Goal: Information Seeking & Learning: Find specific fact

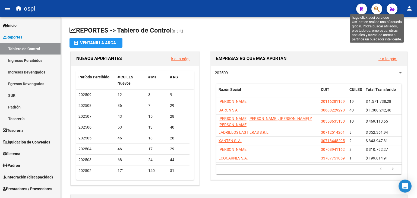
click at [375, 10] on icon "button" at bounding box center [376, 9] width 5 height 6
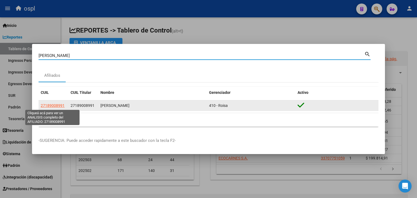
click at [53, 108] on span "27189008991" at bounding box center [53, 105] width 24 height 4
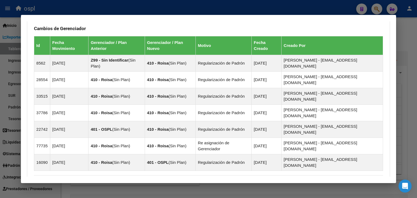
scroll to position [401, 0]
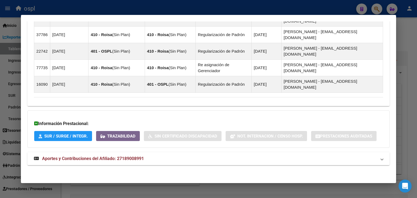
click at [410, 93] on div at bounding box center [208, 99] width 417 height 198
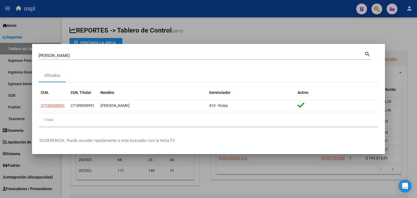
click at [104, 53] on input "[PERSON_NAME]" at bounding box center [202, 55] width 326 height 5
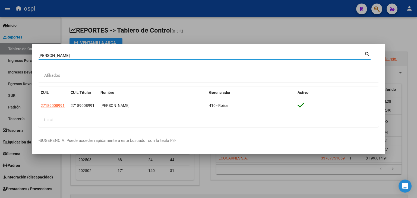
type input "[PERSON_NAME]"
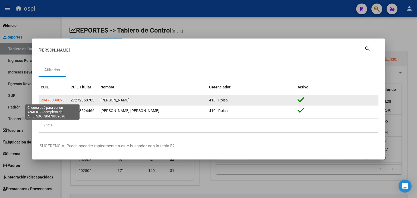
click at [53, 102] on span "20478839090" at bounding box center [53, 100] width 24 height 4
type textarea "20478839090"
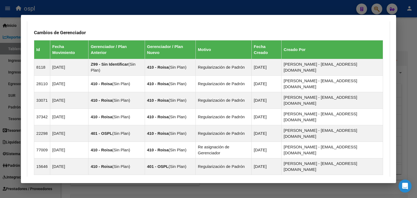
scroll to position [434, 0]
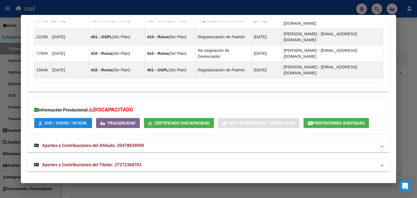
click at [67, 125] on button "SUR / SURGE / INTEGR." at bounding box center [63, 123] width 58 height 10
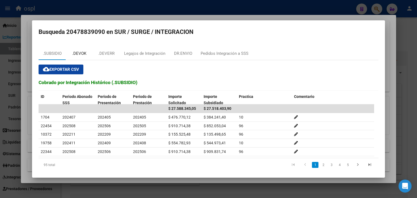
click at [83, 52] on div ".DEVOK" at bounding box center [79, 53] width 14 height 6
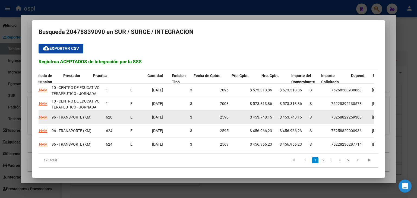
scroll to position [0, 0]
